Goal: Task Accomplishment & Management: Manage account settings

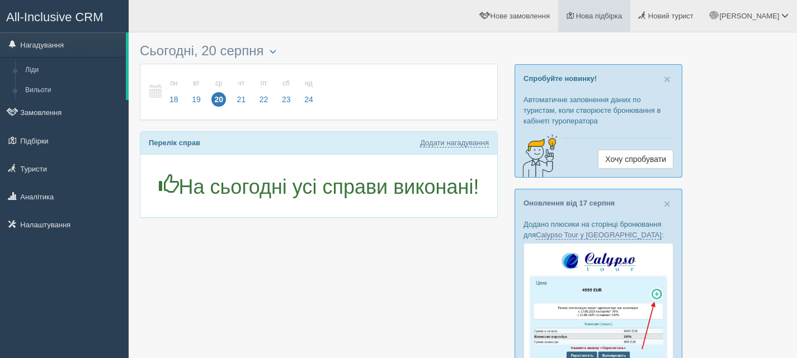
click at [630, 21] on link "Нова підбірка" at bounding box center [594, 16] width 72 height 32
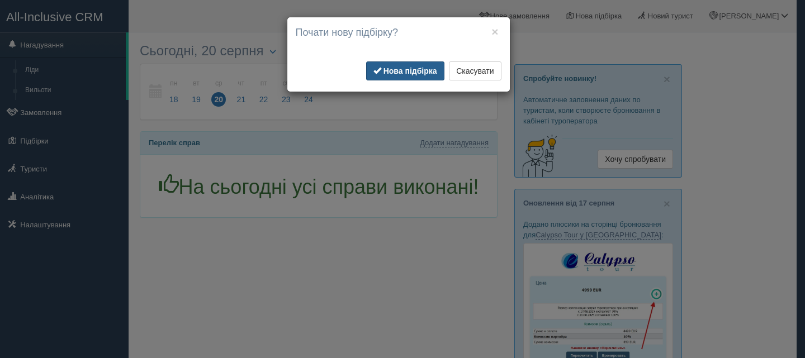
click at [425, 67] on b "Нова підбірка" at bounding box center [411, 71] width 54 height 9
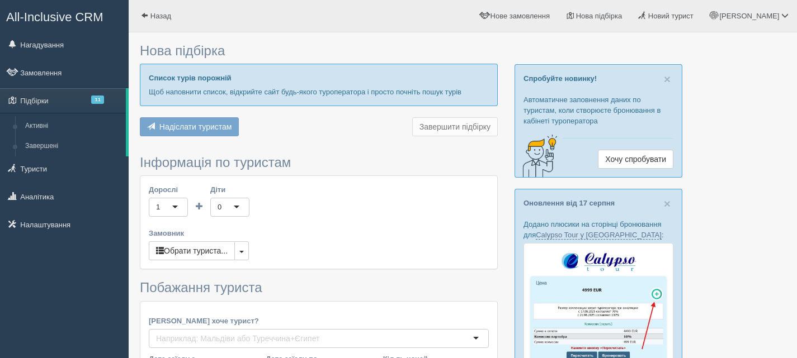
type input "6"
type input "103800"
type input "126200"
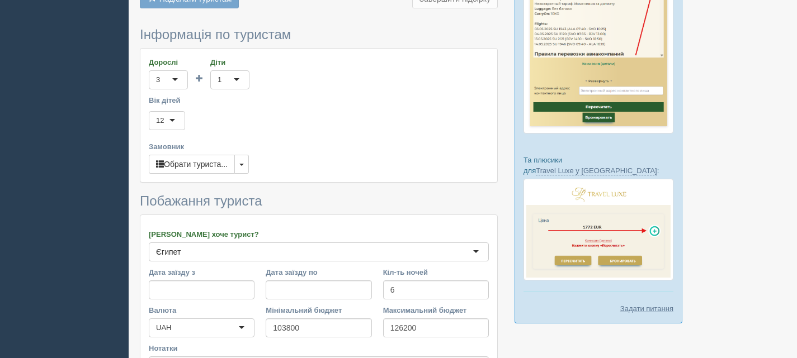
scroll to position [615, 0]
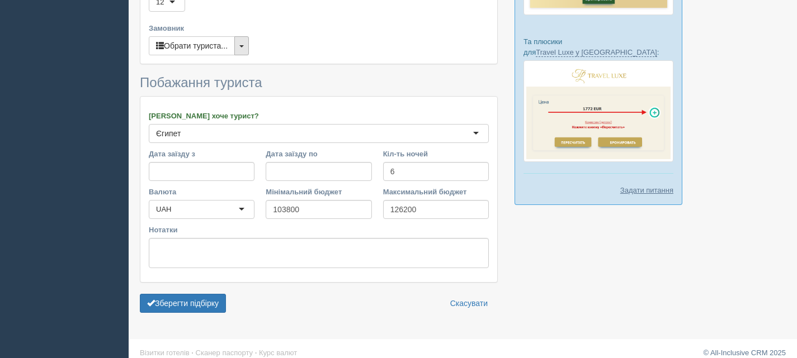
click at [244, 55] on button "button" at bounding box center [241, 45] width 15 height 19
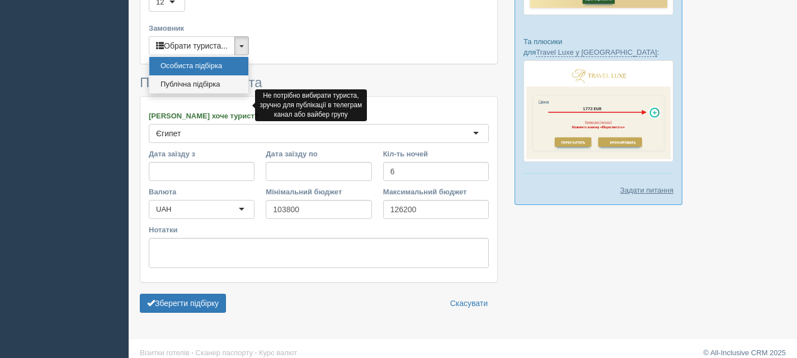
click at [197, 94] on link "Публічна підбірка" at bounding box center [198, 84] width 99 height 18
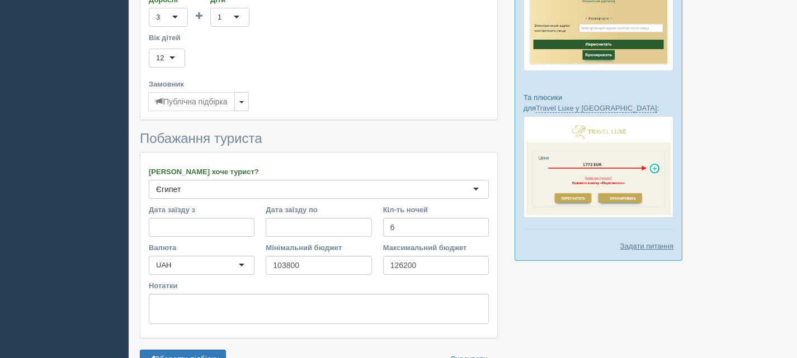
scroll to position [647, 0]
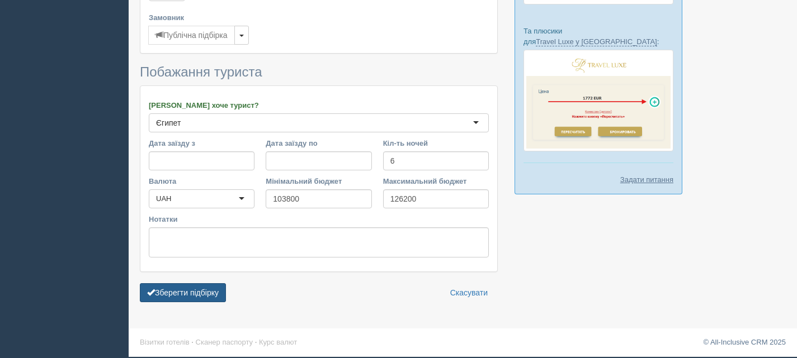
click at [180, 294] on button "Зберегти підбірку" at bounding box center [183, 293] width 86 height 19
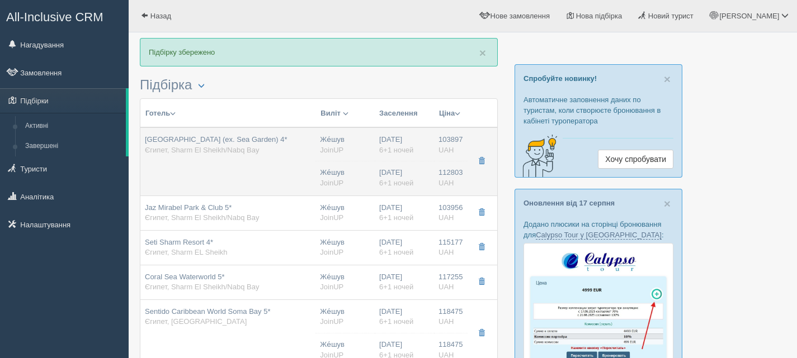
click at [287, 154] on div "Charmillion Gardens Aqua Park (ex. Sea Garden) 4* Єгипет, Sharm El Sheikh/Nabq …" at bounding box center [216, 145] width 143 height 21
type input "Charmillion Gardens Aqua Park (ex. Sea Garden) 4*"
type input "Єгипет"
type input "Sharm El Sheikh/Nabq Bay"
type input "103897.00"
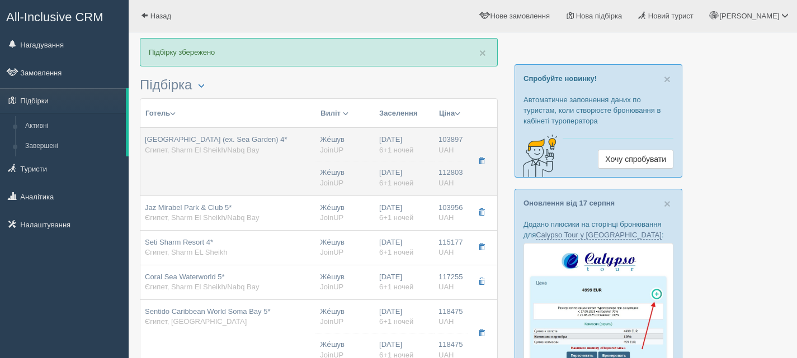
type input "Же́шув"
type input "23:30"
type input "6+1"
type input "Superior Garden"
type input "AI"
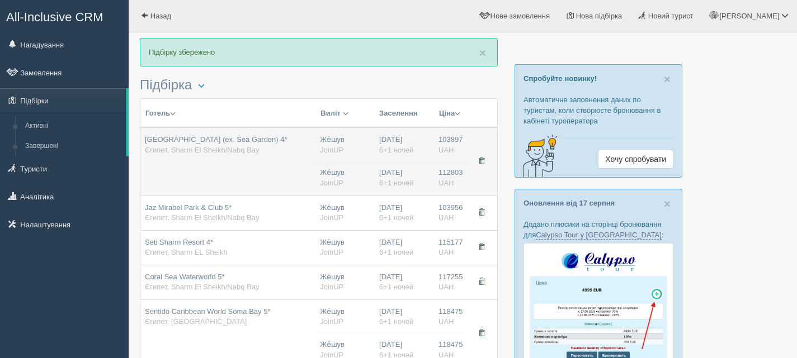
type input "JoinUP"
type input "https://agent-content.joinup.ua/hotel/charmillion-gardens-aqua-park/"
type input "112803.00"
type input "Же́шув"
type input "23:30"
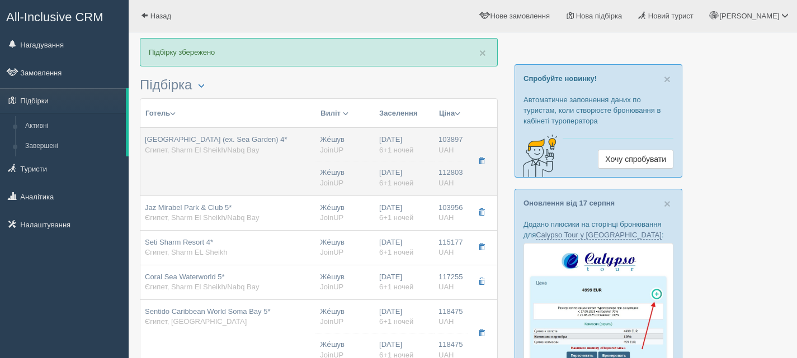
type input "6+1"
type input "Family Room"
type input "AI"
type input "JoinUP"
type input "https://agent-content.joinup.ua/hotel/charmillion-gardens-aqua-park/"
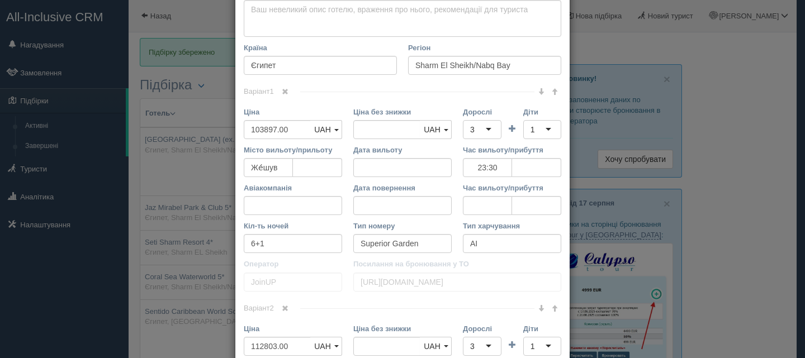
scroll to position [503, 0]
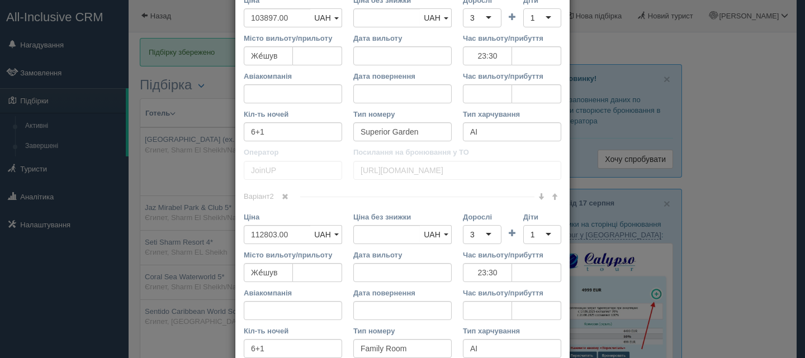
click at [286, 196] on span at bounding box center [285, 197] width 7 height 7
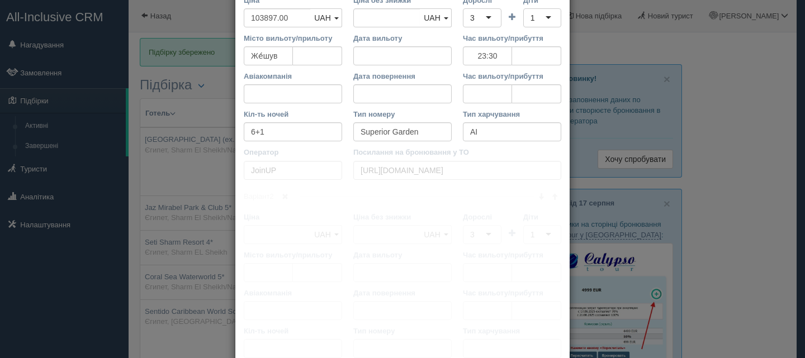
scroll to position [417, 0]
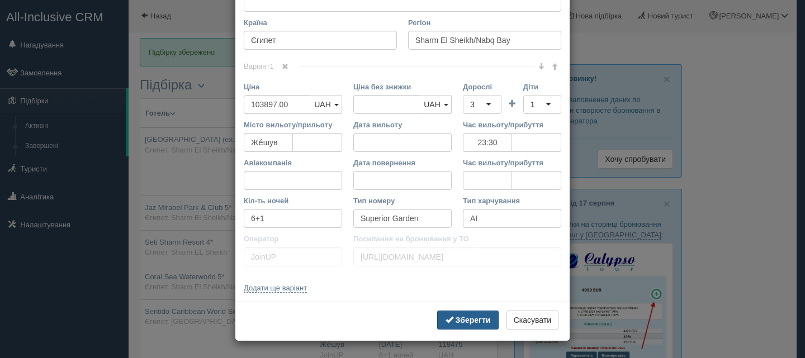
click at [464, 322] on b "Зберегти" at bounding box center [473, 320] width 35 height 9
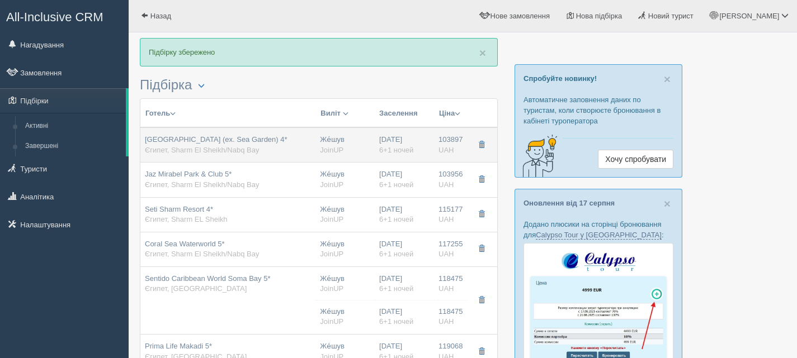
click at [227, 143] on span "Charmillion Gardens Aqua Park (ex. Sea Garden) 4*" at bounding box center [216, 139] width 143 height 8
type input "23:30"
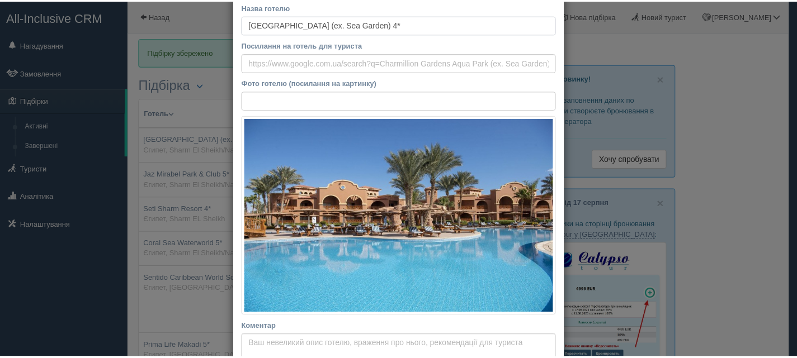
scroll to position [0, 0]
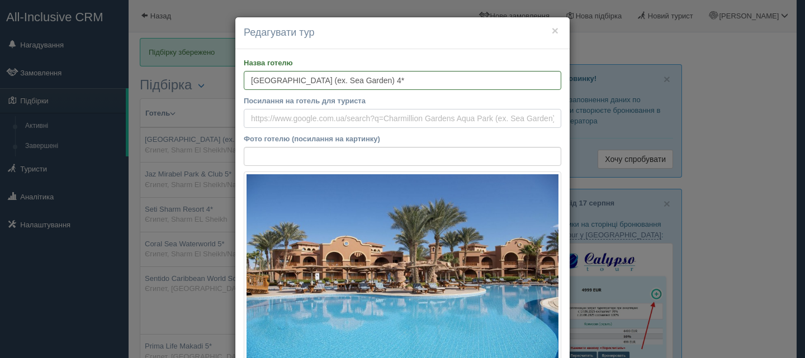
drag, startPoint x: 247, startPoint y: 119, endPoint x: 458, endPoint y: 116, distance: 210.9
click at [458, 116] on input "Посилання на готель для туриста" at bounding box center [403, 118] width 318 height 19
click at [553, 27] on button "×" at bounding box center [555, 31] width 7 height 12
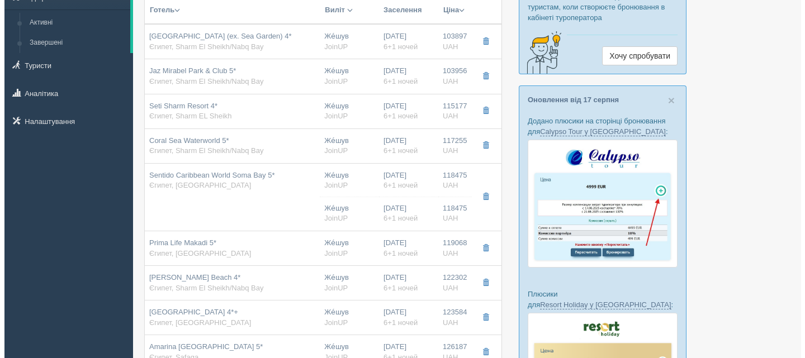
scroll to position [112, 0]
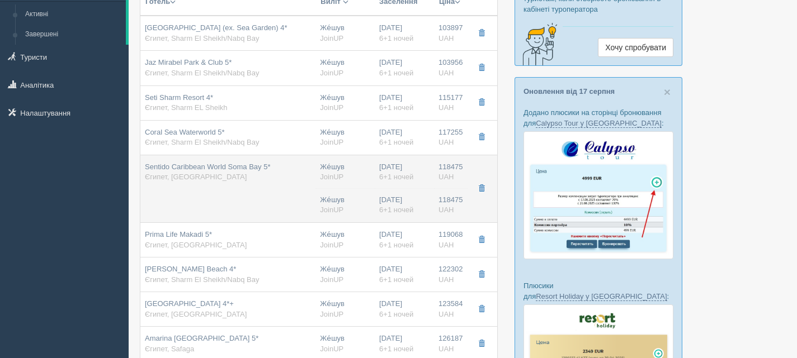
click at [272, 203] on td "Sentido Caribbean World Soma Bay 5* Єгипет, Soma Bay" at bounding box center [227, 189] width 175 height 68
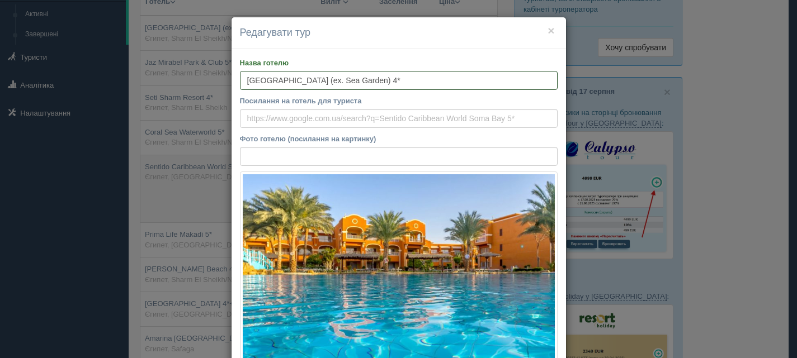
type input "Sentido Caribbean World Soma Bay 5*"
type input "Soma Bay"
type input "118475.00"
type input "23:00"
type input "https://agent-content.joinup.ua/hotel/caribbean-world-soma-bay/"
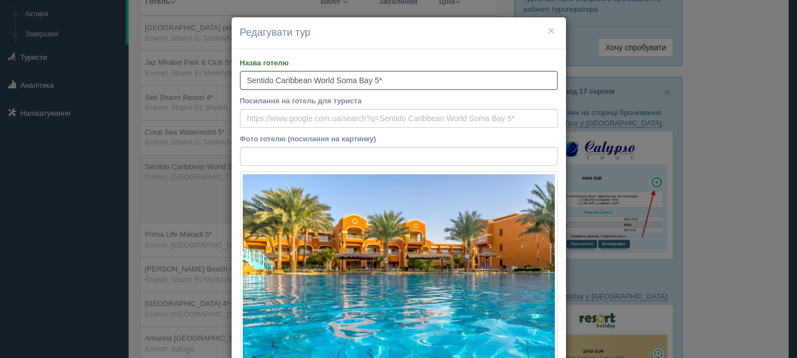
type input "118475.00"
type input "Же́шув"
type input "23:00"
type input "6+1"
type input "Superior Garden"
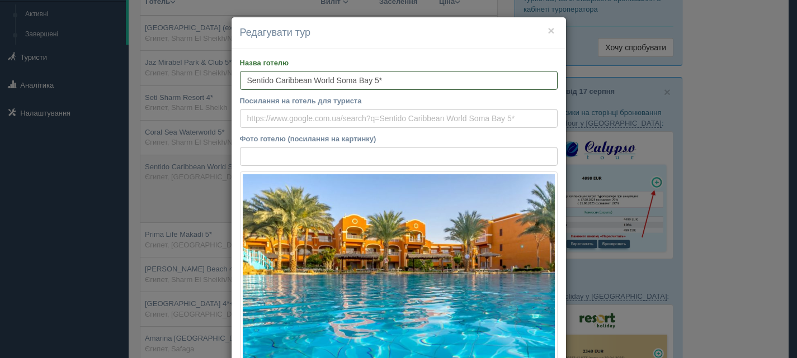
type input "AI"
type input "JoinUP"
type input "https://agent-content.joinup.ua/hotel/caribbean-world-soma-bay/"
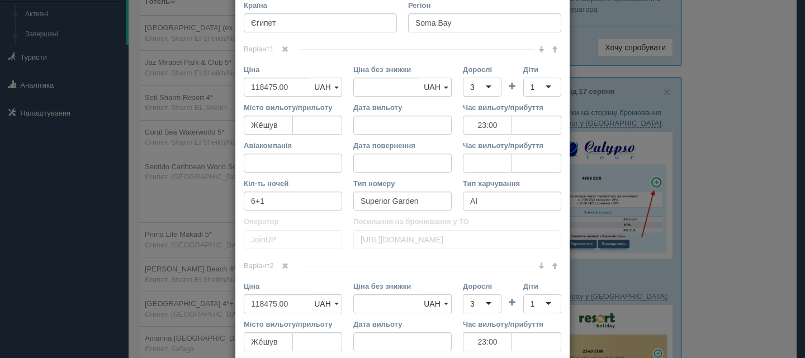
scroll to position [447, 0]
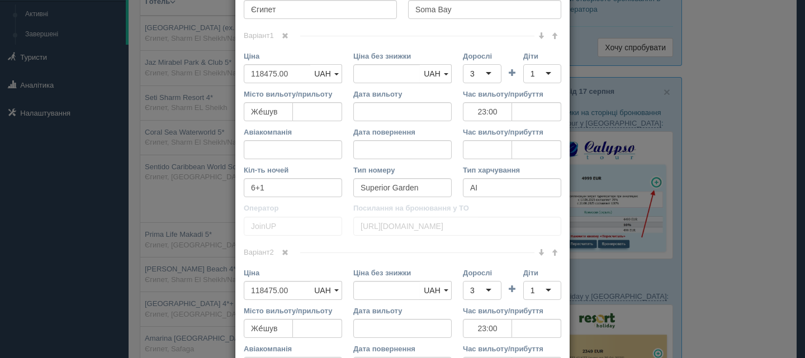
click at [282, 32] on span at bounding box center [285, 35] width 7 height 7
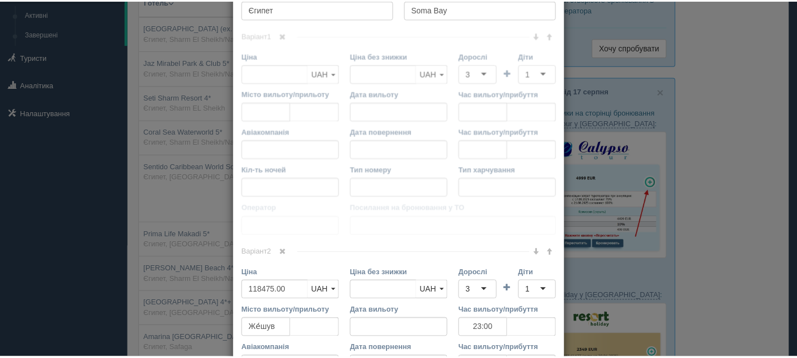
scroll to position [417, 0]
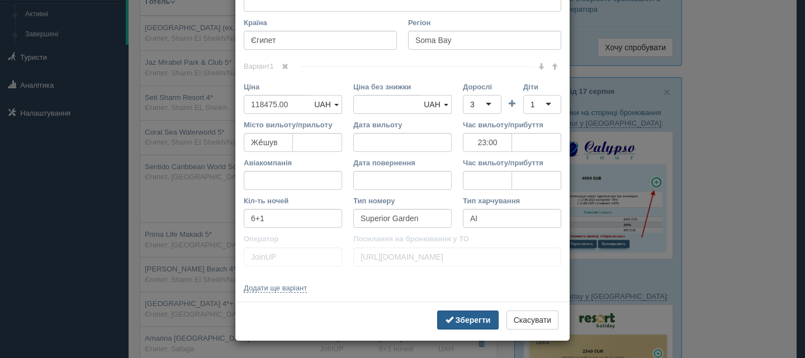
click at [463, 318] on b "Зберегти" at bounding box center [473, 320] width 35 height 9
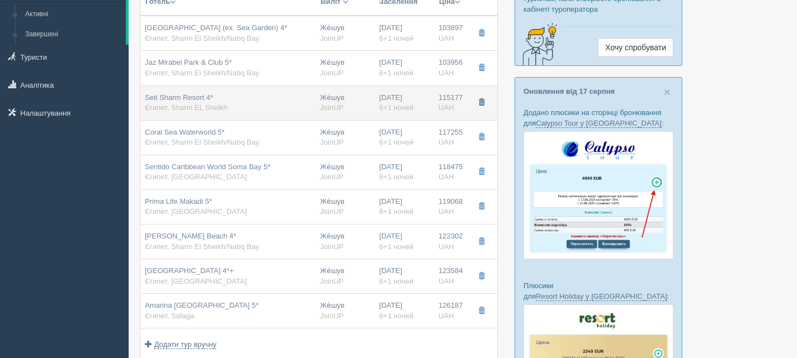
click at [480, 106] on span "button" at bounding box center [481, 102] width 7 height 7
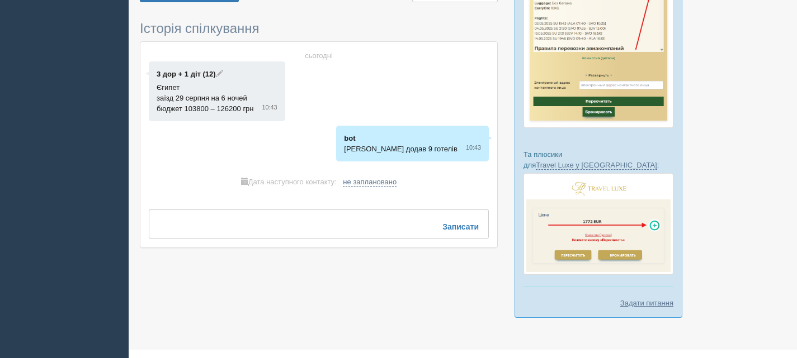
scroll to position [223, 0]
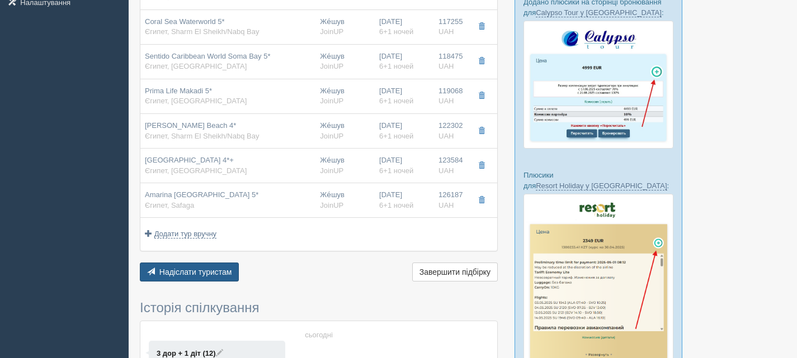
click at [185, 277] on span "Надіслати туристам" at bounding box center [195, 272] width 73 height 9
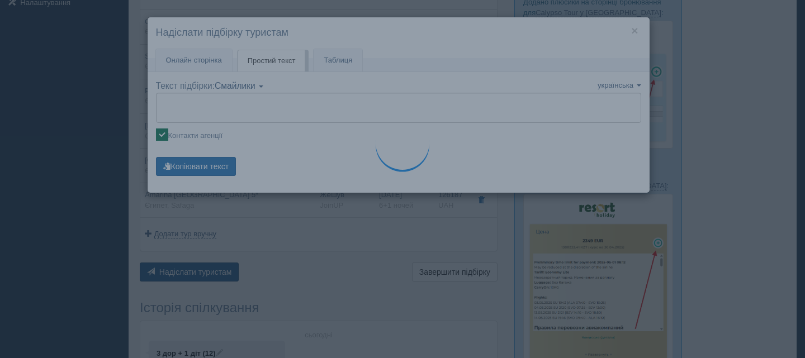
type textarea "🌞 Доброго дня! Пропонуємо Вам розглянути такі варіанти: 🌎 Єгипет, Sharm El Shei…"
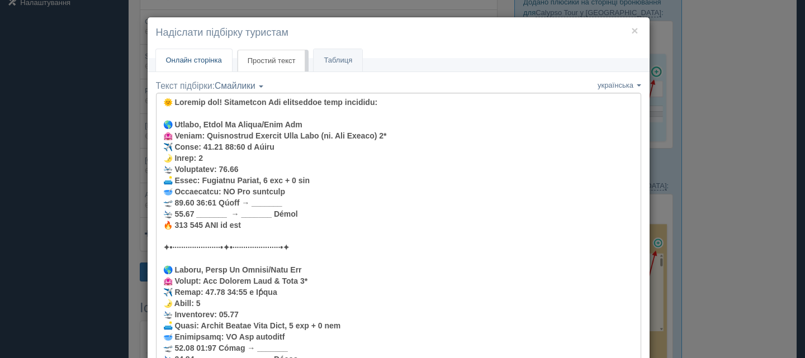
click at [185, 55] on link "Онлайн сторінка Онлайн" at bounding box center [194, 60] width 76 height 23
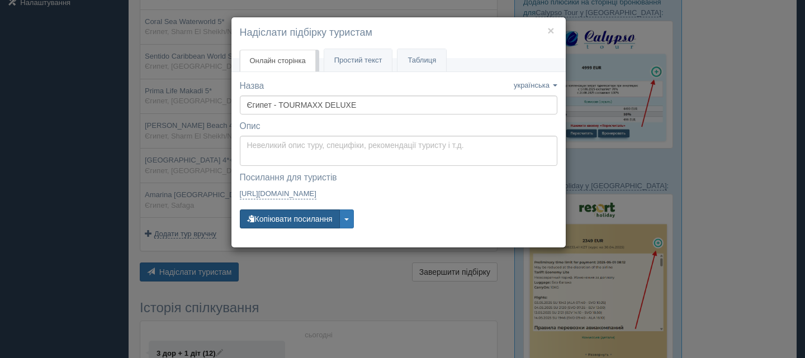
click at [299, 218] on button "Копіювати посилання" at bounding box center [290, 219] width 100 height 19
click at [300, 219] on button "Копіювати посилання" at bounding box center [290, 219] width 100 height 19
click at [550, 32] on button "×" at bounding box center [551, 31] width 7 height 12
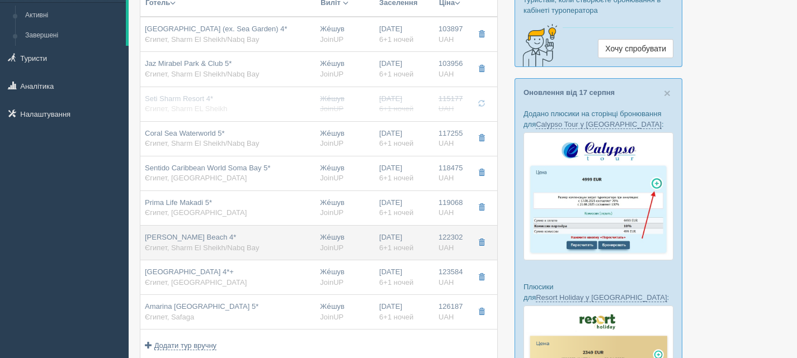
scroll to position [55, 0]
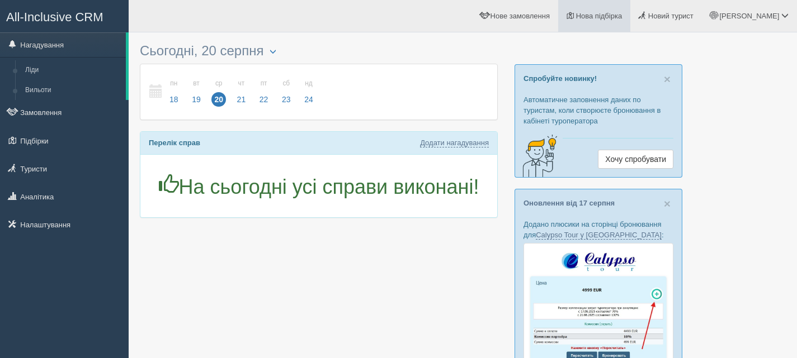
click at [622, 14] on span "Нова підбірка" at bounding box center [599, 16] width 46 height 8
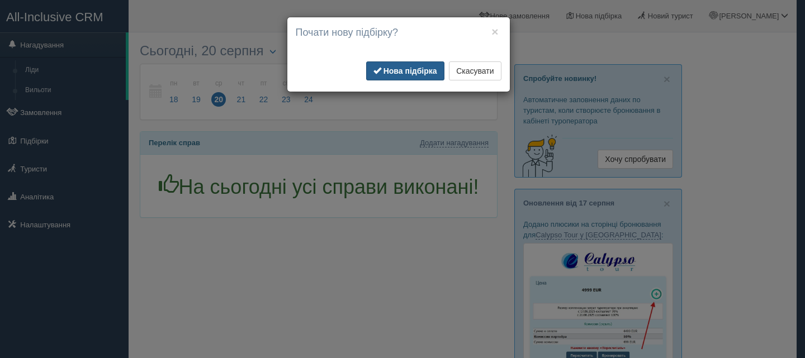
click at [412, 68] on b "Нова підбірка" at bounding box center [411, 71] width 54 height 9
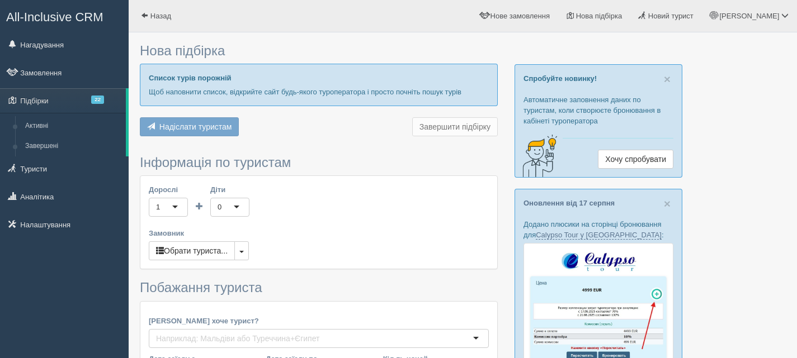
type input "6-7"
type input "105100"
type input "136900"
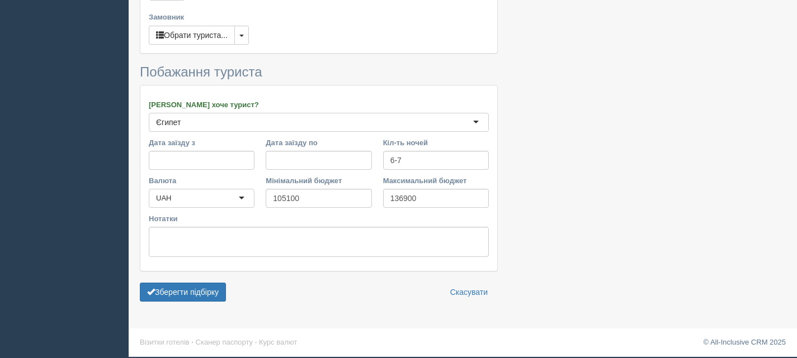
scroll to position [1008, 0]
click at [243, 38] on button "button" at bounding box center [241, 35] width 15 height 19
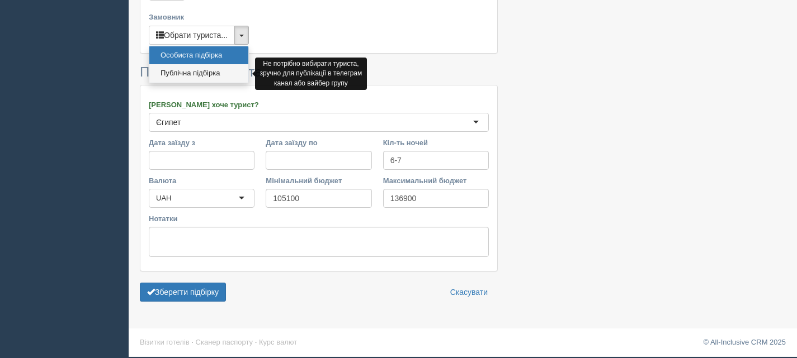
click at [210, 71] on link "Публічна підбірка" at bounding box center [198, 73] width 99 height 18
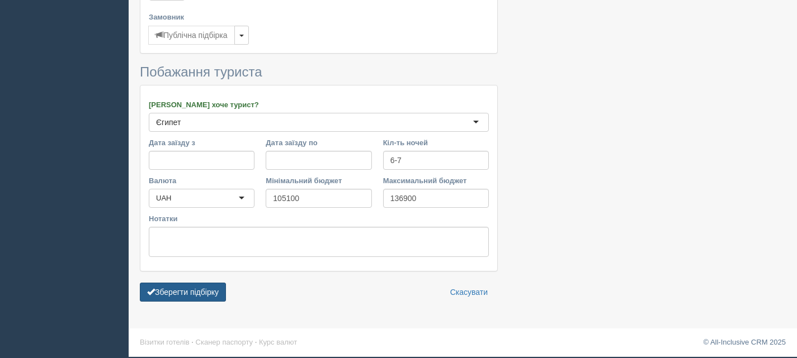
click at [190, 291] on button "Зберегти підбірку" at bounding box center [183, 292] width 86 height 19
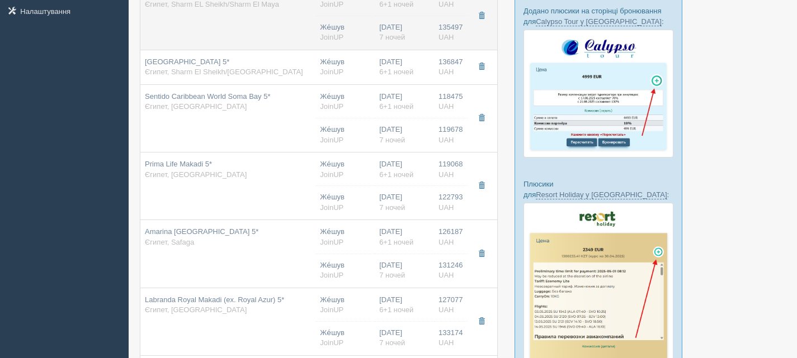
scroll to position [224, 0]
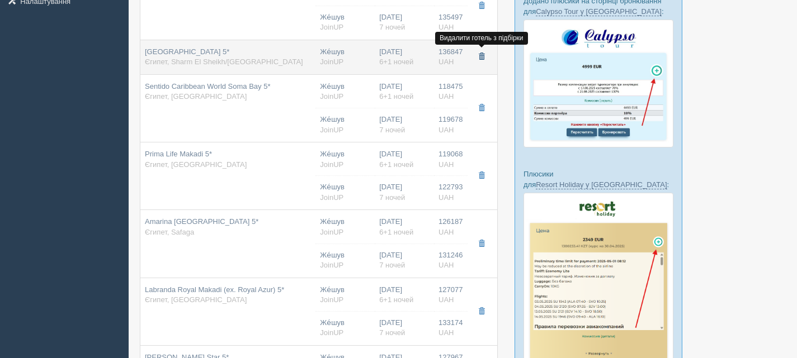
click at [481, 54] on span "button" at bounding box center [481, 56] width 7 height 7
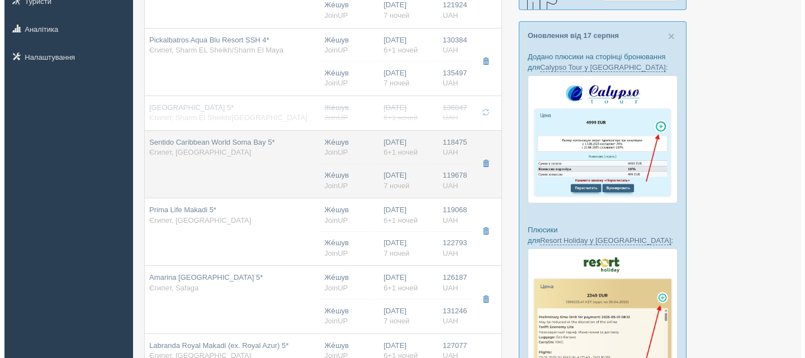
scroll to position [168, 0]
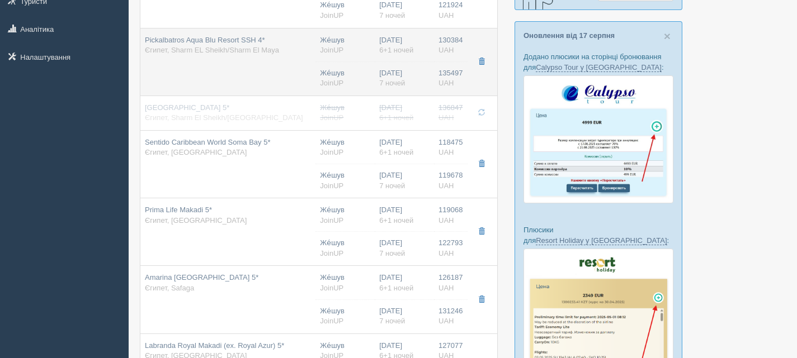
click at [268, 62] on td "Pickalbatros Aqua Blu Resort SSH 4* Єгипет, Sharm EL Sheikh/Sharm El Maya" at bounding box center [227, 62] width 175 height 68
type input "Pickalbatros Aqua Blu Resort SSH 4*"
type input "Єгипет"
type input "Sharm EL Sheikh/Sharm El Maya"
type input "130384.00"
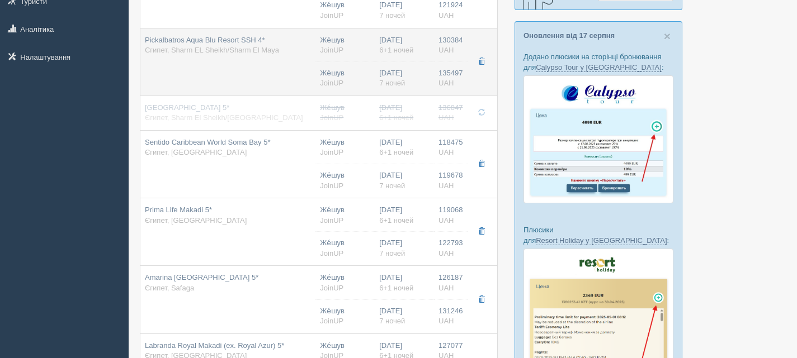
type input "Же́шув"
type input "23:30"
type input "6+1"
type input "Standard Room"
type input "AI"
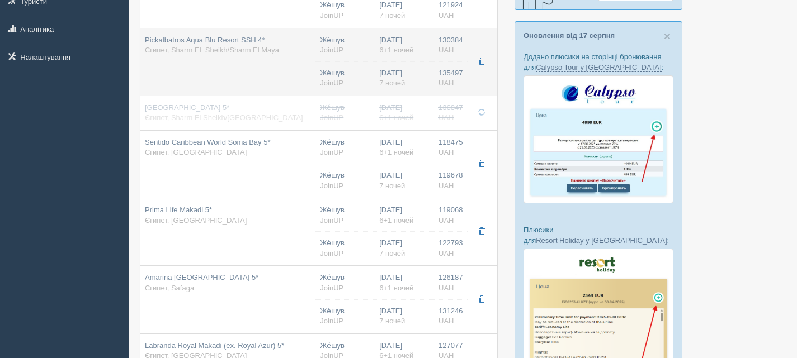
type input "JoinUP"
type input "http://agent-content.joinup.ua/hotel/albatros-aqua-blu-resort-sharm-el-sheikh/"
type input "135497.00"
type input "Же́шув"
type input "16:00"
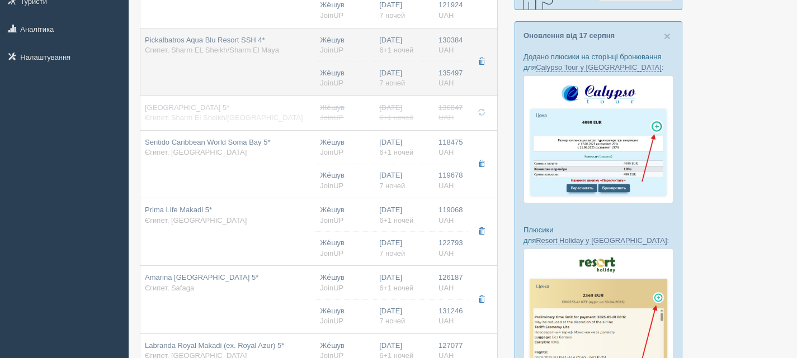
type input "7"
type input "Standard Room"
type input "AI"
type input "JoinUP"
type input "http://agent-content.joinup.ua/hotel/albatros-aqua-blu-resort-sharm-el-sheikh/"
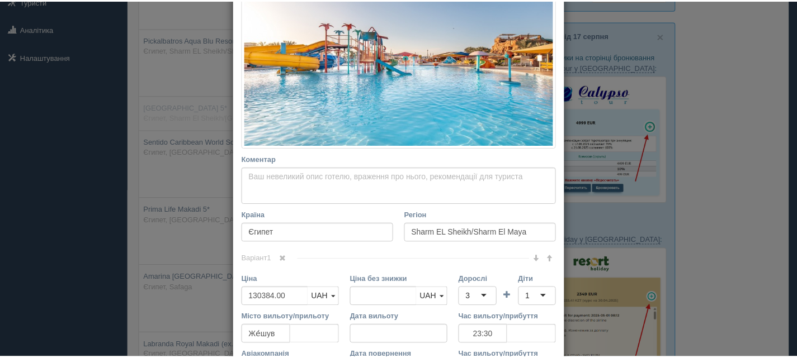
scroll to position [0, 0]
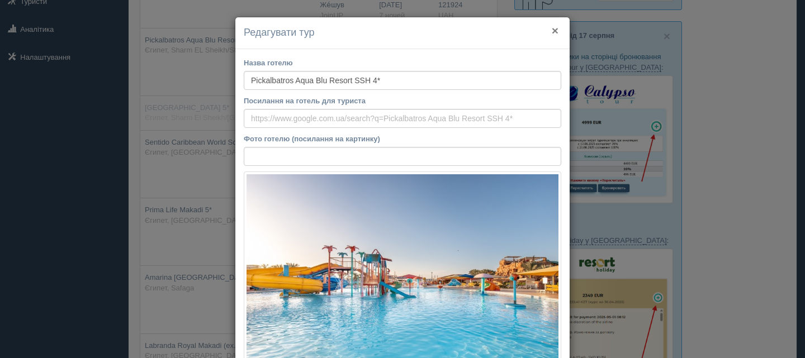
click at [553, 30] on button "×" at bounding box center [555, 31] width 7 height 12
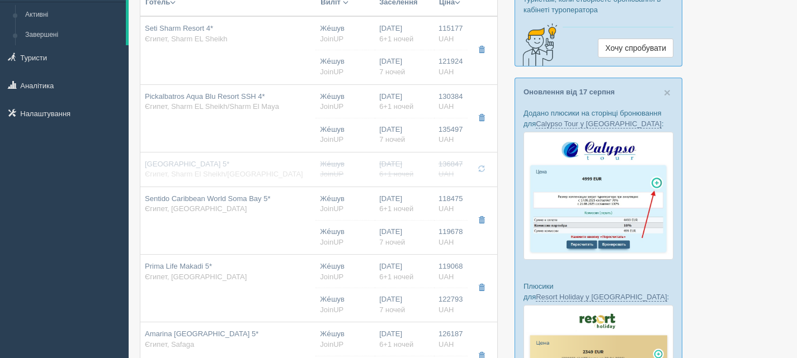
scroll to position [112, 0]
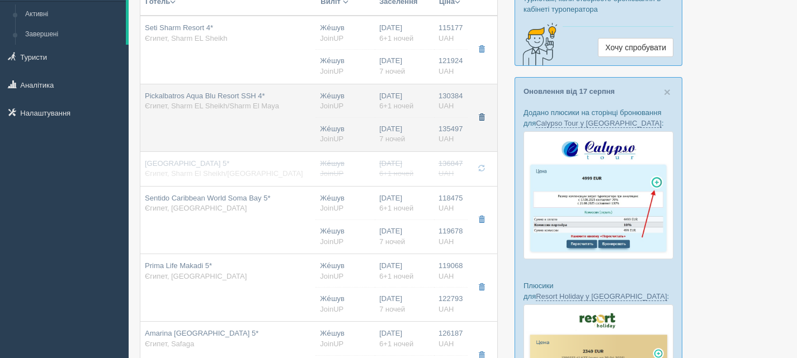
click at [484, 116] on span "button" at bounding box center [481, 117] width 7 height 7
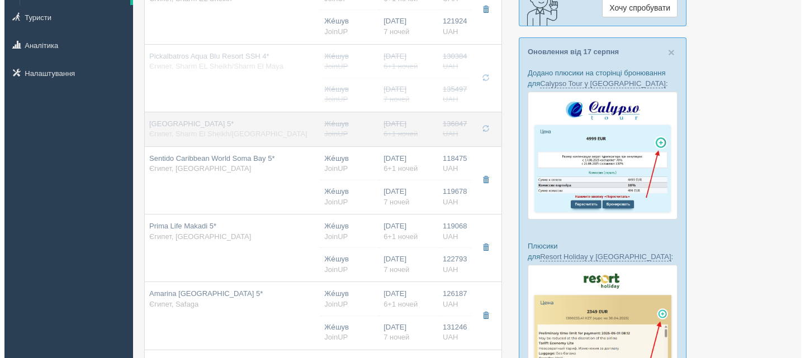
scroll to position [224, 0]
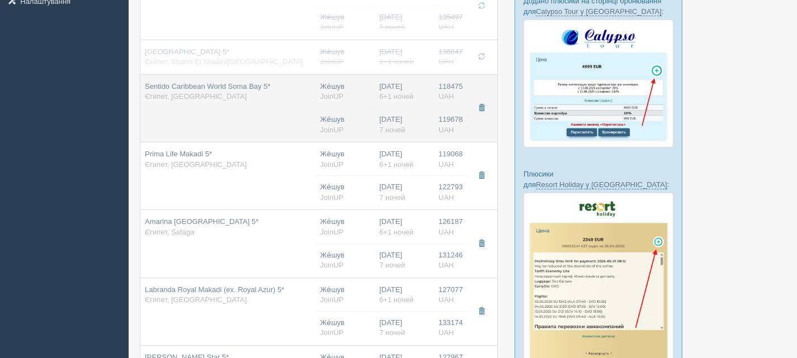
click at [235, 103] on td "Sentido Caribbean World Soma Bay 5* Єгипет, Soma Bay" at bounding box center [227, 108] width 175 height 68
type input "Sentido Caribbean World Soma Bay 5*"
type input "Soma Bay"
type input "118475.00"
type input "23:00"
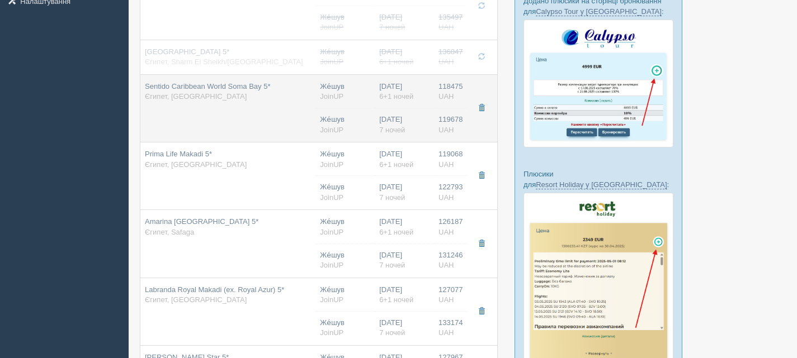
type input "Superior Garden"
type input "https://agent-content.joinup.ua/hotel/caribbean-world-soma-bay/"
type input "119678.00"
type input "09:25"
type input "Superior Garden"
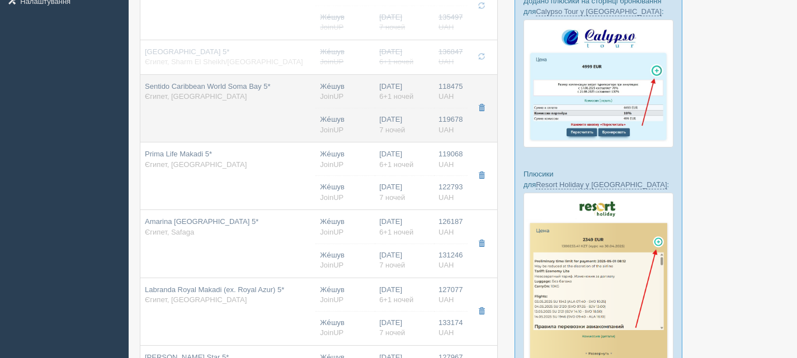
type input "https://agent-content.joinup.ua/hotel/caribbean-world-soma-bay/"
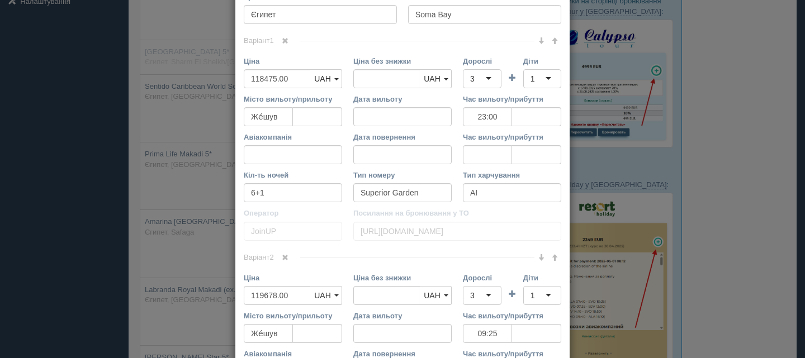
scroll to position [447, 0]
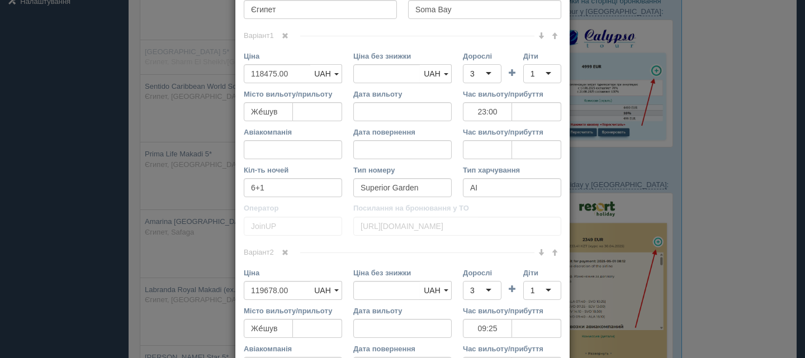
click at [285, 35] on span at bounding box center [285, 35] width 7 height 7
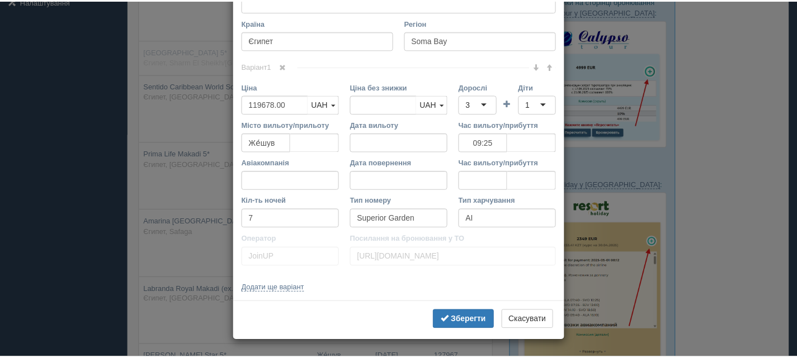
scroll to position [417, 0]
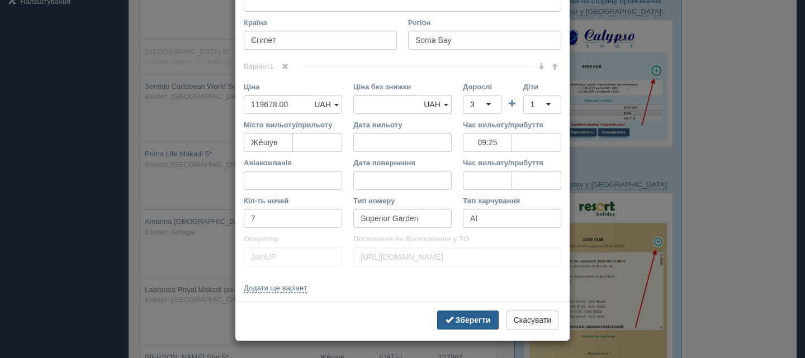
click at [476, 323] on b "Зберегти" at bounding box center [473, 320] width 35 height 9
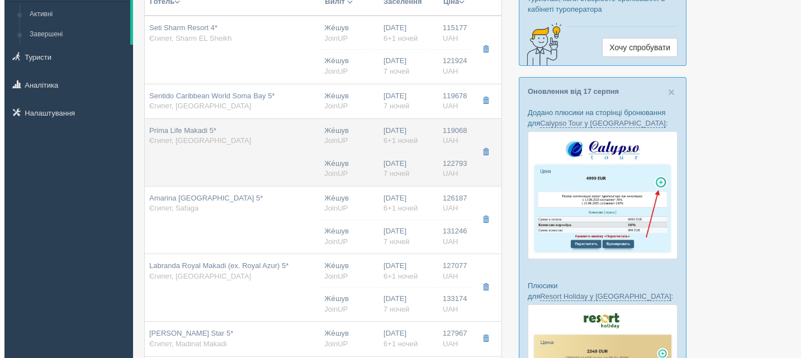
scroll to position [168, 0]
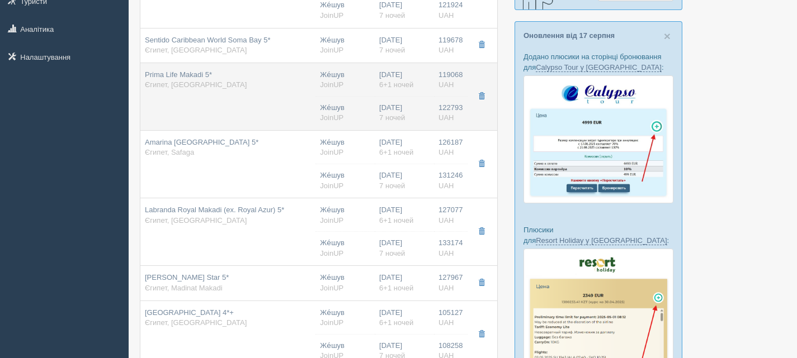
click at [290, 90] on div "Prima Life Makadi 5* Єгипет, Makadi Bay" at bounding box center [228, 80] width 166 height 21
type input "Prima Life Makadi 5*"
type input "Makadi Bay"
type input "119068.00"
type input "23:00"
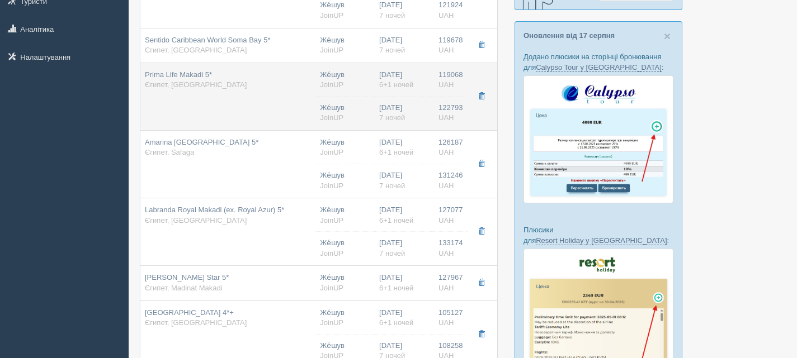
type input "6+1"
type input "Standard Room"
type input "https://agent-content.joinup.ua/hotel/prima-life-makadi/"
type input "122793.00"
type input "Же́шув"
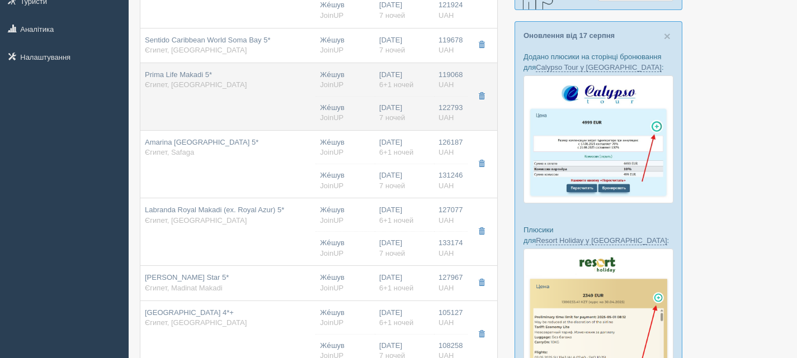
type input "09:25"
type input "7"
type input "Standard Room"
type input "AI"
type input "JoinUP"
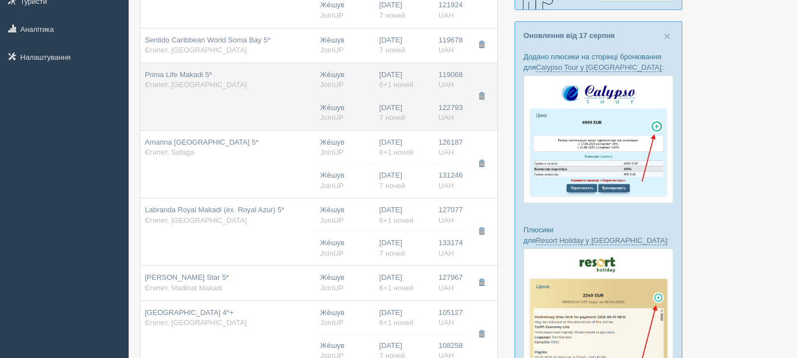
type input "https://agent-content.joinup.ua/hotel/prima-life-makadi/"
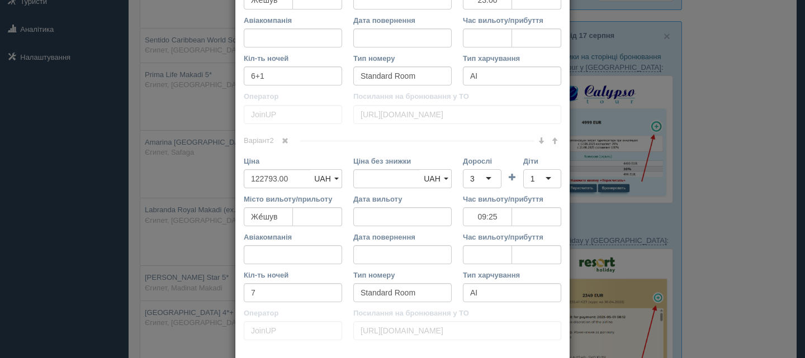
scroll to position [391, 0]
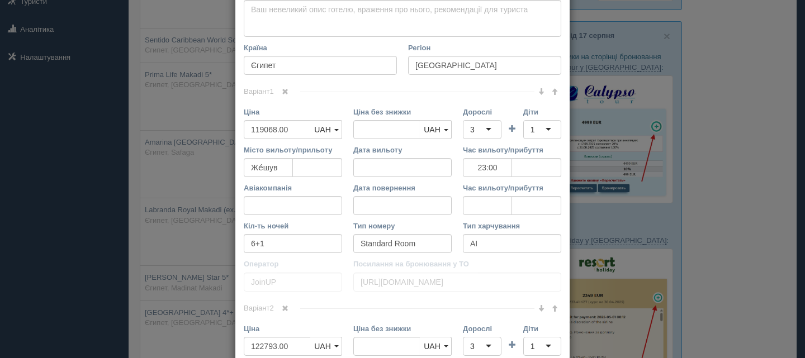
click at [286, 89] on link at bounding box center [285, 92] width 19 height 12
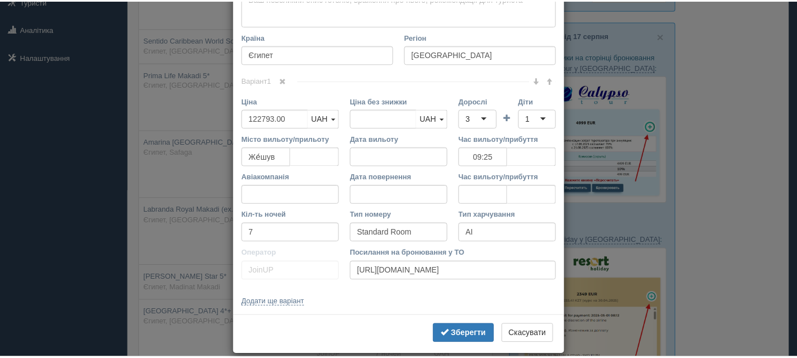
scroll to position [417, 0]
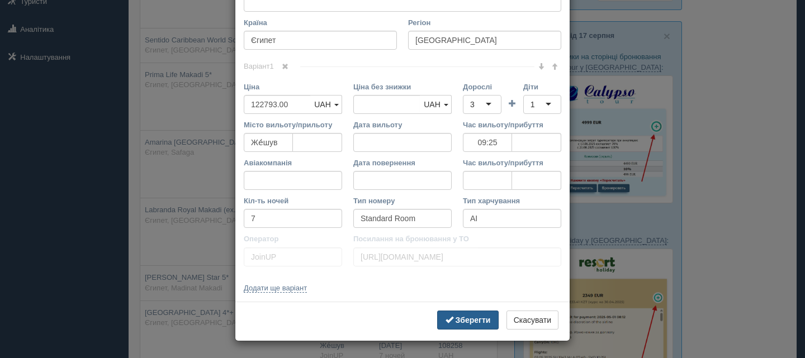
click at [469, 319] on b "Зберегти" at bounding box center [473, 320] width 35 height 9
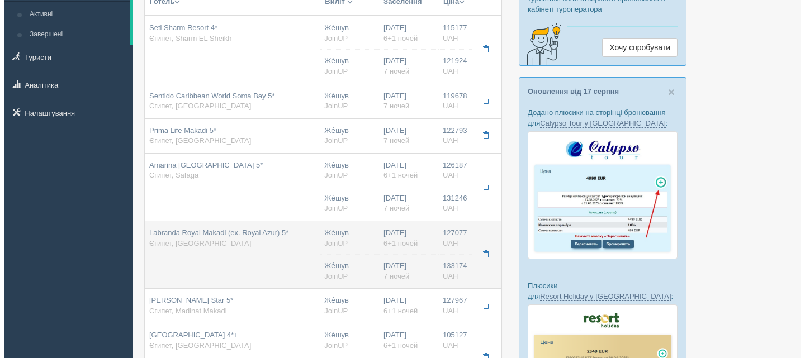
scroll to position [168, 0]
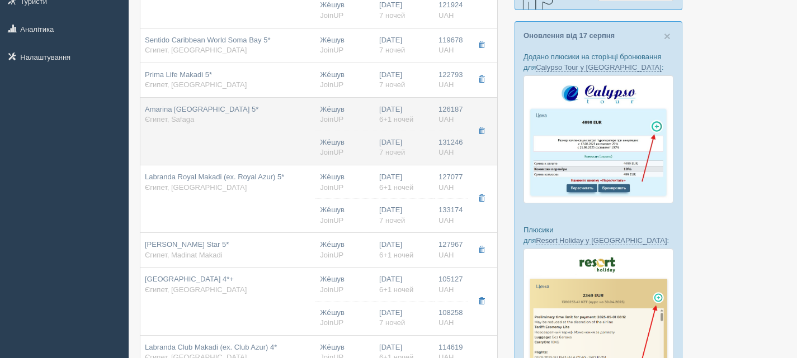
click at [246, 147] on td "Amarina Abu Soma Resort & Aqua Park 5* Єгипет, Safaga" at bounding box center [227, 131] width 175 height 68
type input "Amarina [GEOGRAPHIC_DATA] 5*"
type input "Safaga"
type input "126187.00"
type input "23:00"
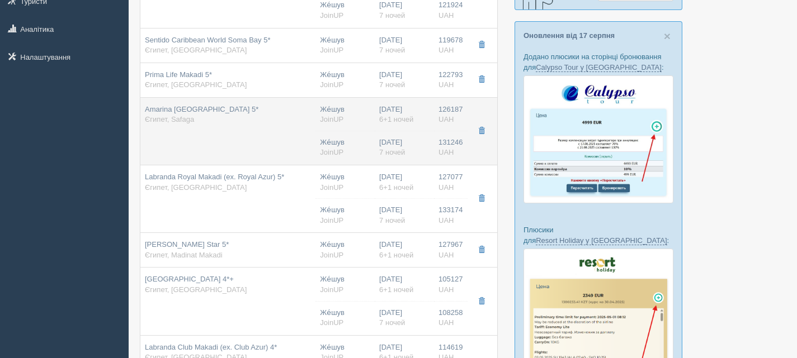
type input "6+1"
type input "Superior Pool View"
type input "https://agent-content.joinup.ua/hotel/lamar-resort-abu-soma/"
type input "131246.00"
type input "Же́шув"
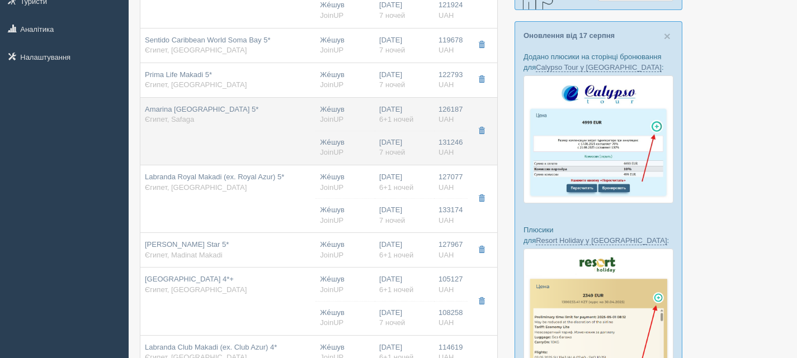
type input "09:25"
type input "7"
type input "Superior Pool View"
type input "AI"
type input "JoinUP"
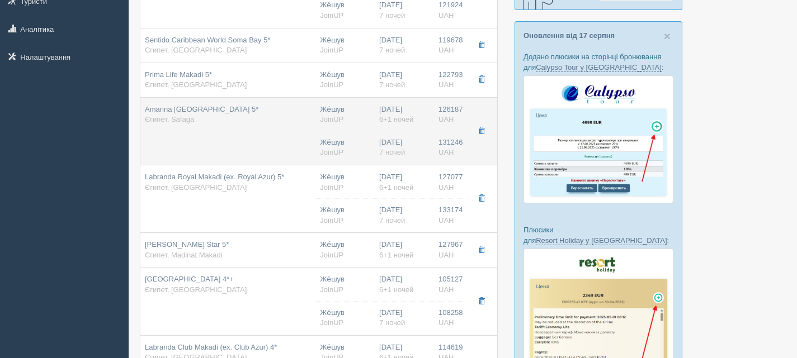
type input "https://agent-content.joinup.ua/hotel/lamar-resort-abu-soma/"
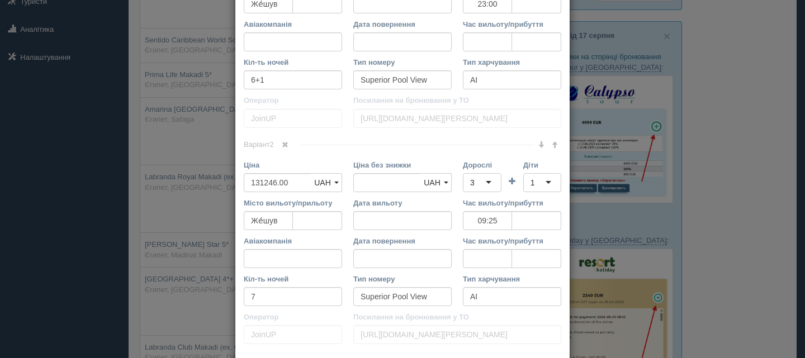
scroll to position [633, 0]
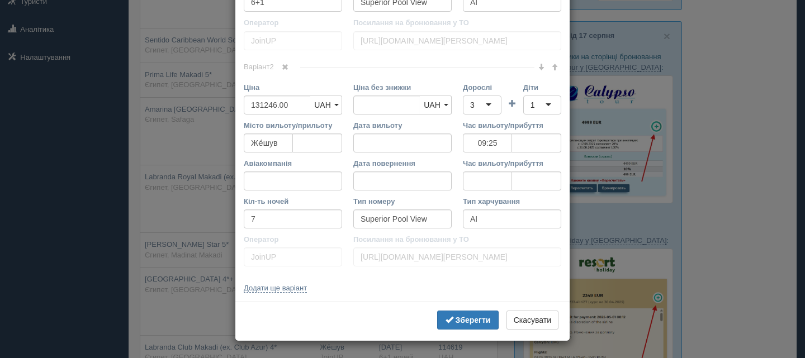
click at [285, 67] on span at bounding box center [285, 67] width 7 height 7
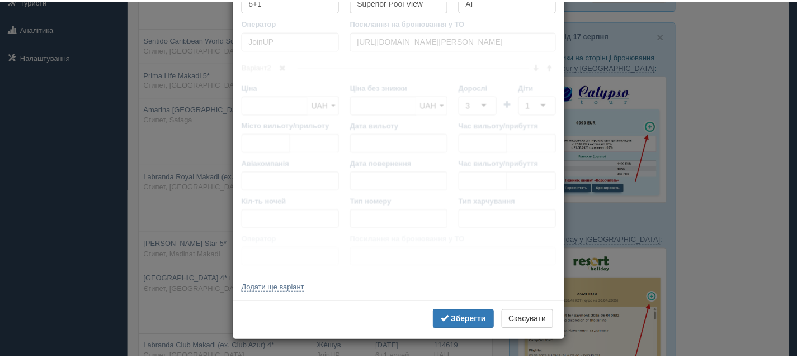
scroll to position [417, 0]
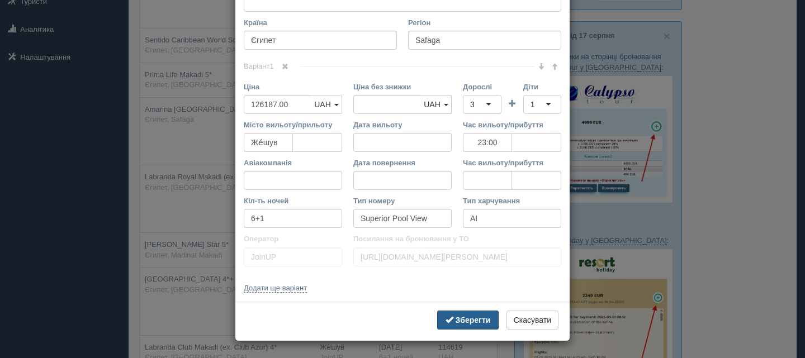
drag, startPoint x: 464, startPoint y: 315, endPoint x: 459, endPoint y: 308, distance: 8.8
click at [464, 314] on button "Зберегти" at bounding box center [468, 320] width 62 height 19
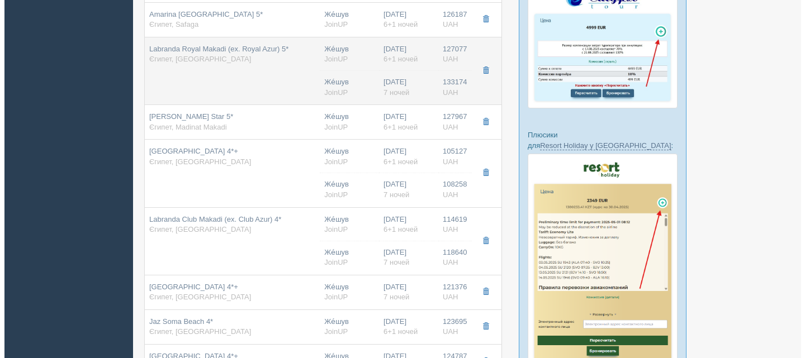
scroll to position [280, 0]
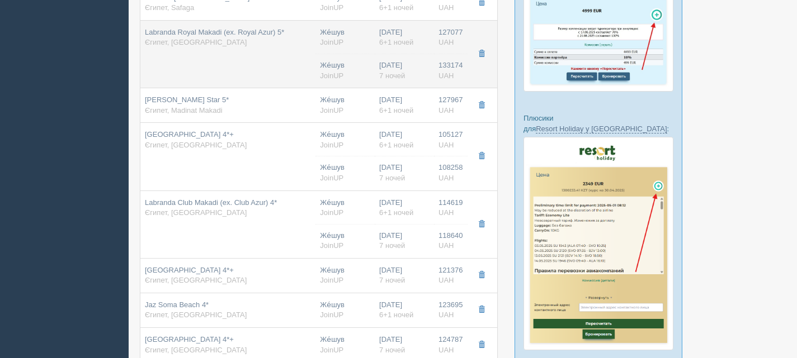
click at [289, 63] on td "Labranda Royal Makadi (ex. Royal Azur) 5* Єгипет, Makadi Bay" at bounding box center [227, 54] width 175 height 68
type input "Labranda Royal Makadi (ex. Royal Azur) 5*"
type input "Makadi Bay"
type input "127077.00"
type input "23:00"
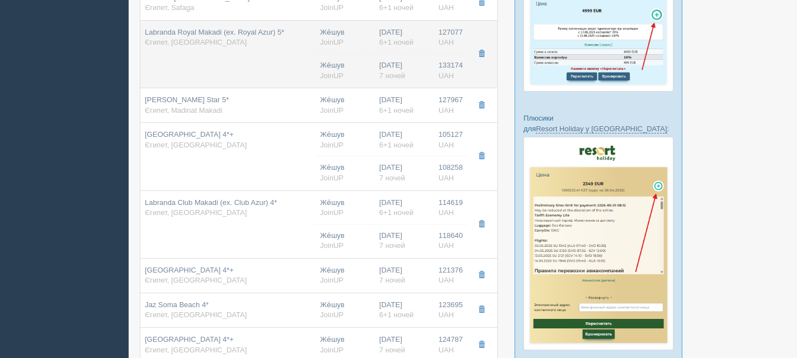
type input "Family Room"
type input "https://agent-content.joinup.ua/hotel/labranda-royal-makadi-ex-royal-azur/"
type input "133174.00"
type input "Же́шув"
type input "09:25"
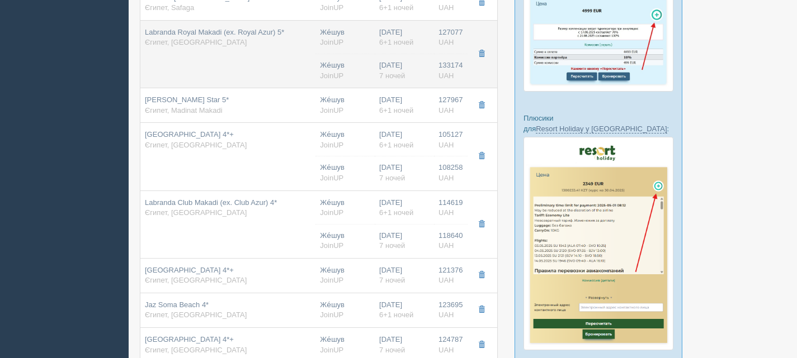
type input "7"
type input "Family Room"
type input "AI"
type input "JoinUP"
type input "https://agent-content.joinup.ua/hotel/labranda-royal-makadi-ex-royal-azur/"
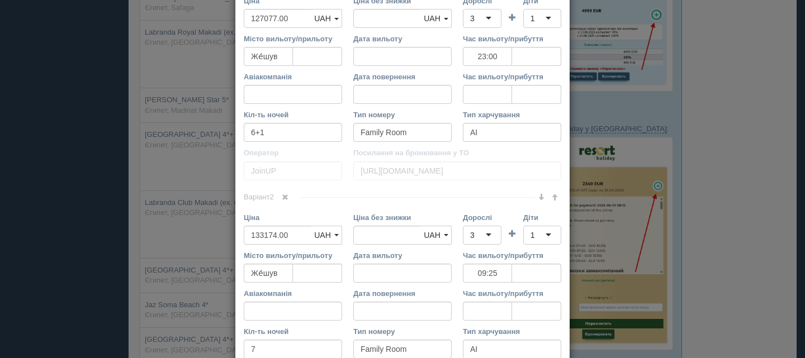
scroll to position [503, 0]
click at [285, 195] on span at bounding box center [285, 197] width 7 height 7
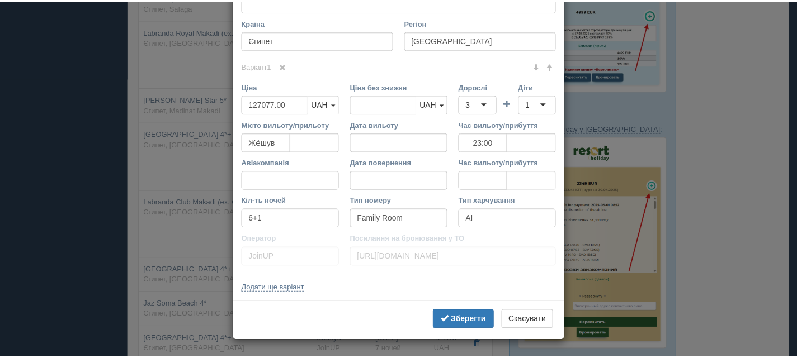
scroll to position [417, 0]
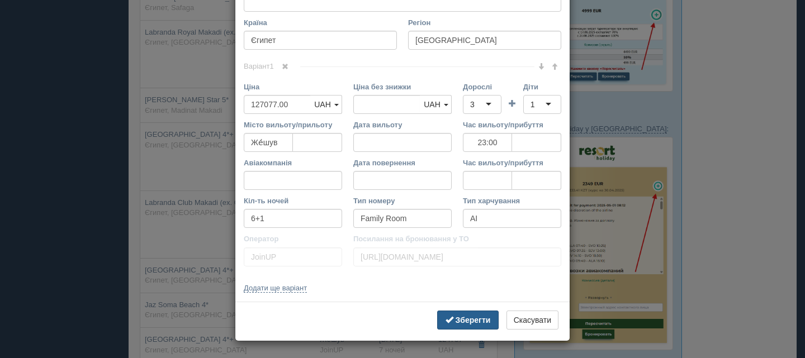
click at [475, 318] on b "Зберегти" at bounding box center [473, 320] width 35 height 9
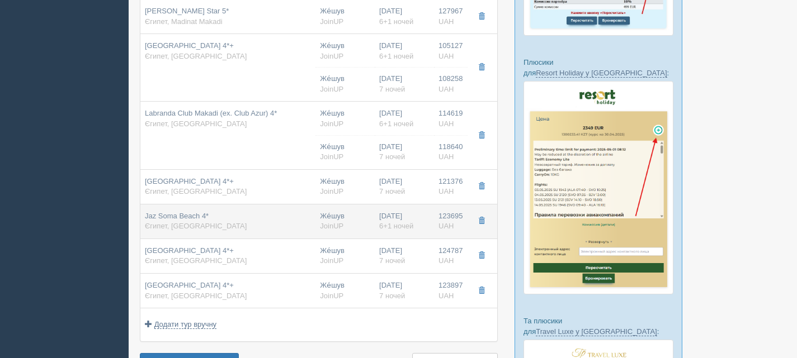
scroll to position [391, 0]
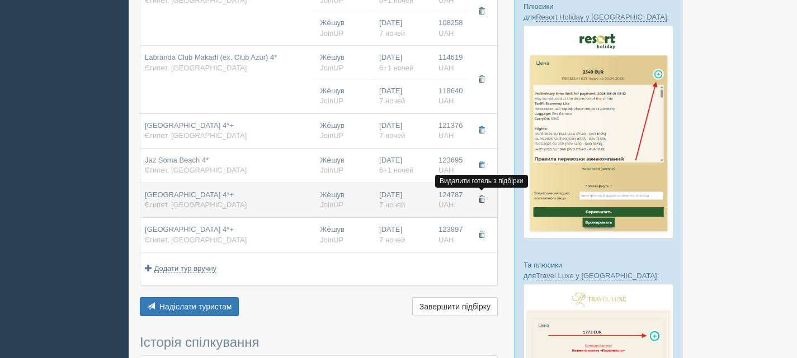
click at [480, 194] on button "button" at bounding box center [481, 200] width 19 height 17
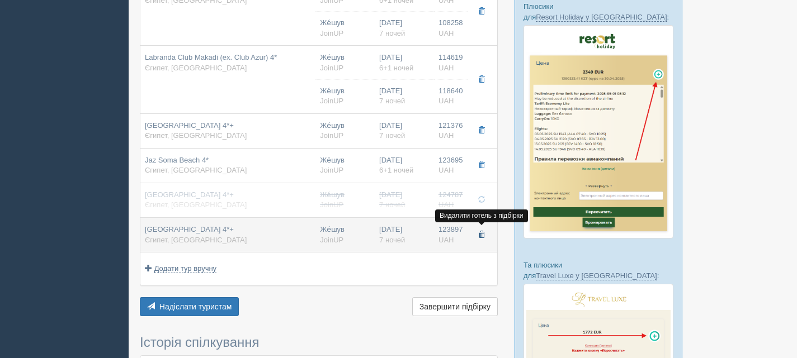
click at [479, 233] on span "button" at bounding box center [481, 235] width 7 height 7
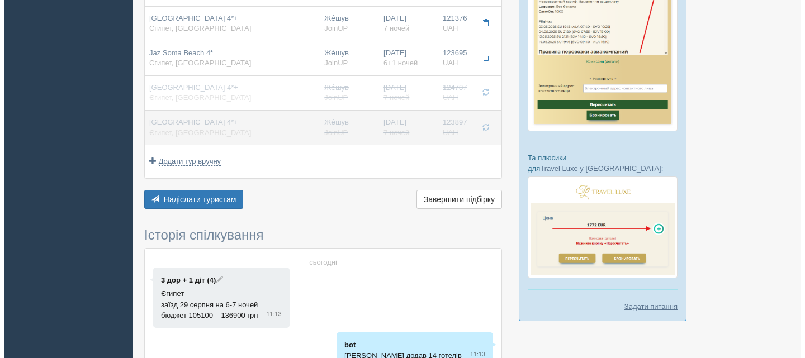
scroll to position [503, 0]
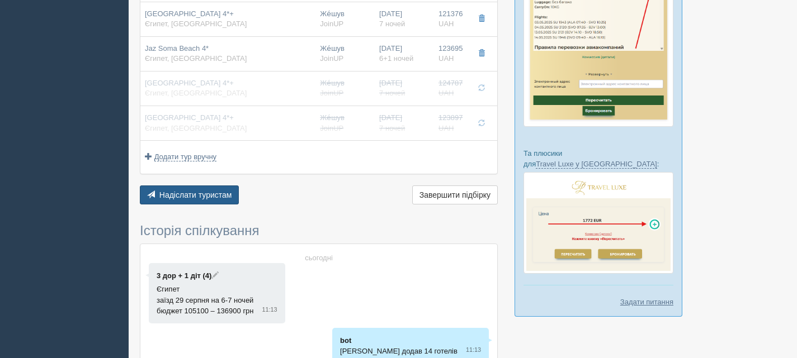
click at [197, 194] on span "Надіслати туристам" at bounding box center [195, 195] width 73 height 9
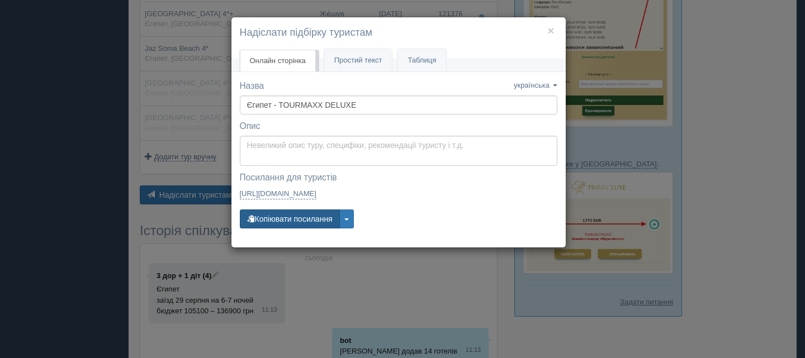
click at [306, 213] on button "Копіювати посилання" at bounding box center [290, 219] width 100 height 19
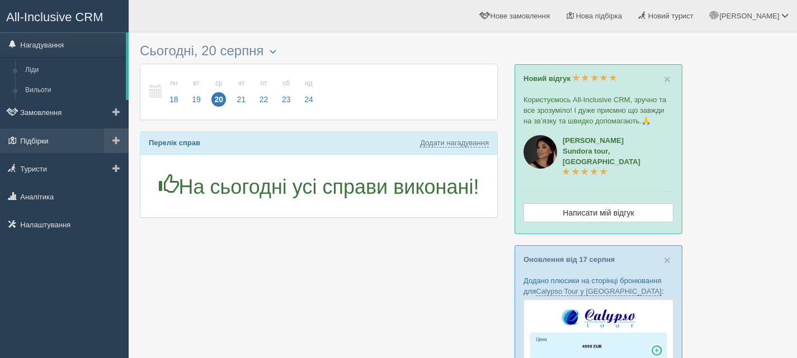
click at [41, 135] on link "Підбірки" at bounding box center [64, 141] width 129 height 25
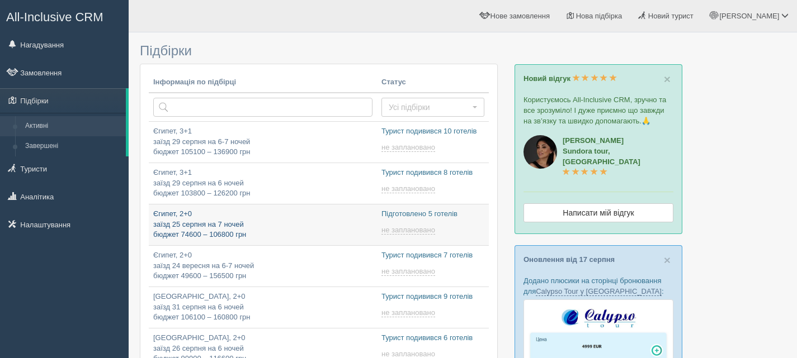
type input "2025-08-20 12:10"
type input "2025-08-20 18:15"
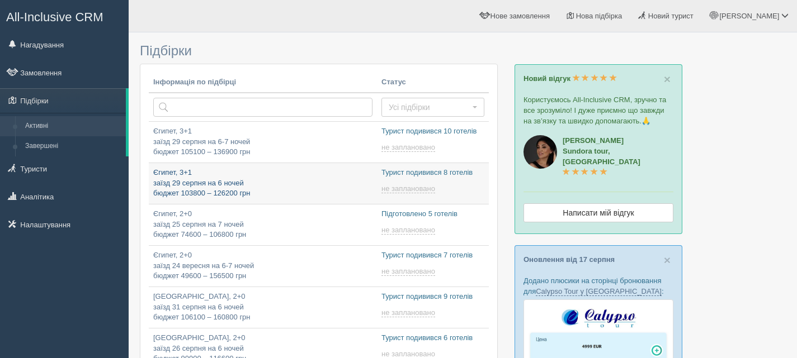
type input "2025-08-20 11:40"
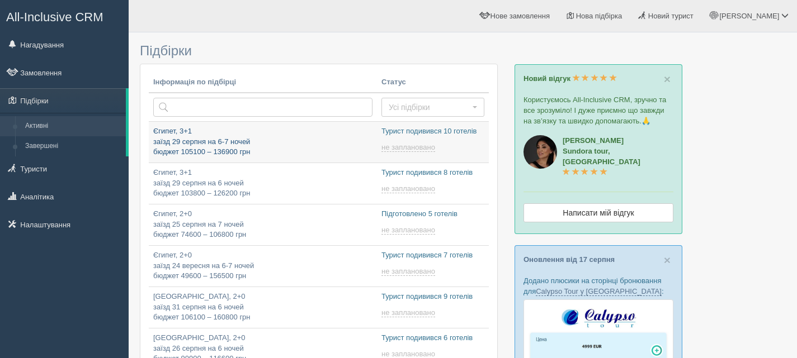
click at [306, 142] on p "Єгипет, 3+1 заїзд 29 серпня на 6-7 ночей бюджет 105100 – 136900 грн" at bounding box center [262, 141] width 219 height 31
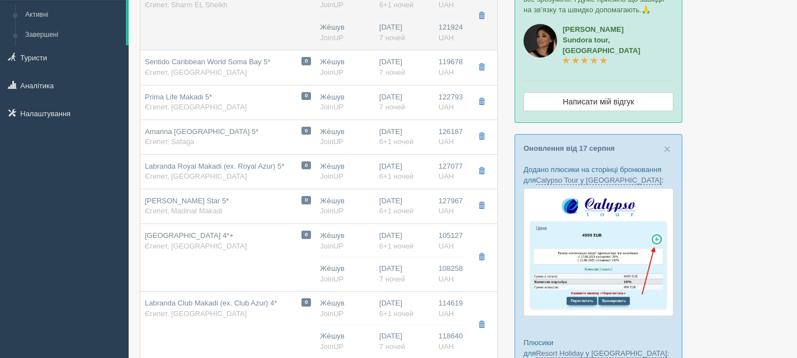
scroll to position [112, 0]
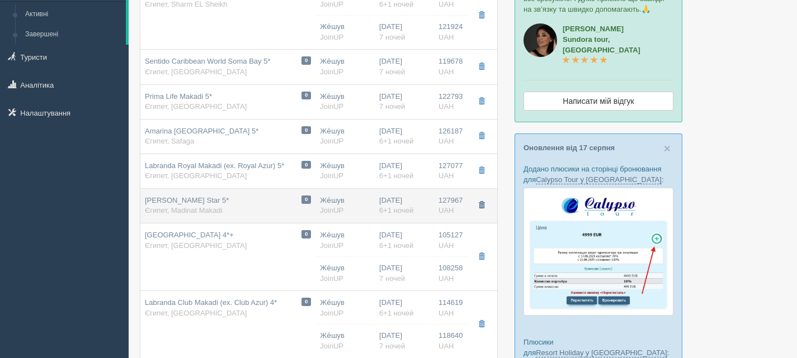
click at [482, 202] on span "button" at bounding box center [481, 205] width 7 height 7
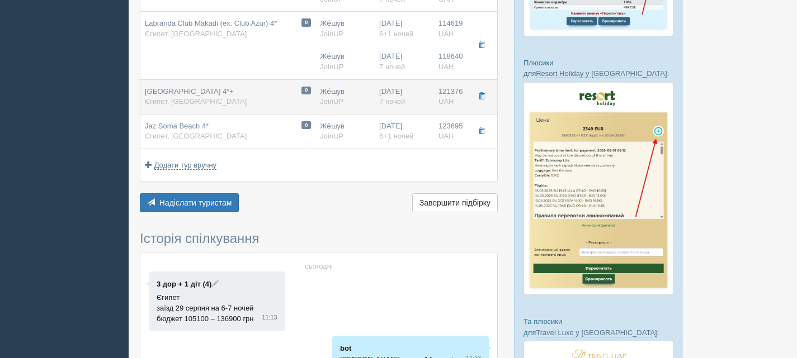
scroll to position [0, 0]
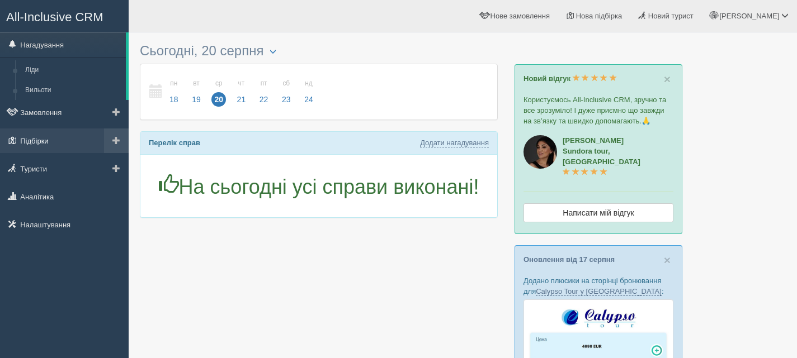
click at [41, 139] on link "Підбірки" at bounding box center [64, 141] width 129 height 25
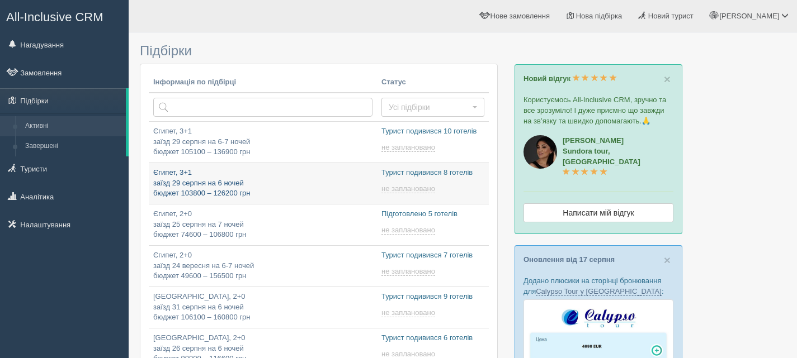
type input "[DATE] 11:40"
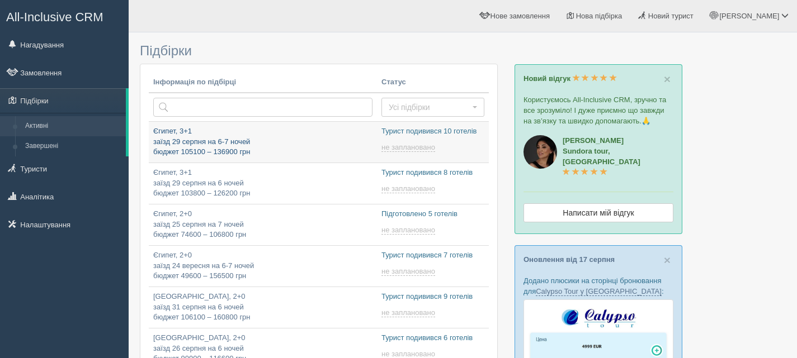
type input "[DATE] 12:10"
click at [306, 140] on p "Єгипет, 3+1 заїзд 29 серпня на 6-7 ночей бюджет 105100 – 136900 грн" at bounding box center [262, 141] width 219 height 31
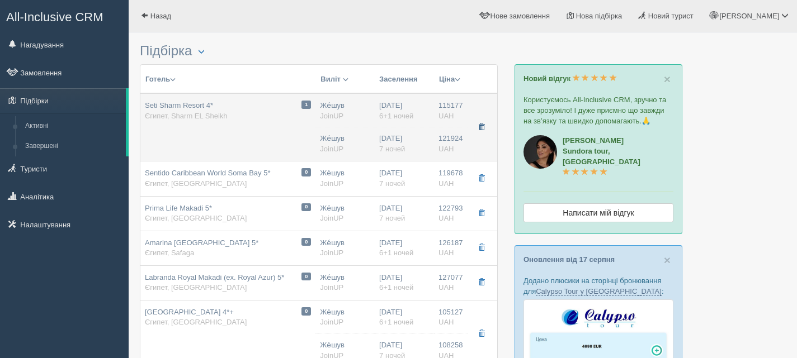
click at [483, 126] on span "button" at bounding box center [481, 127] width 7 height 7
